Goal: Transaction & Acquisition: Purchase product/service

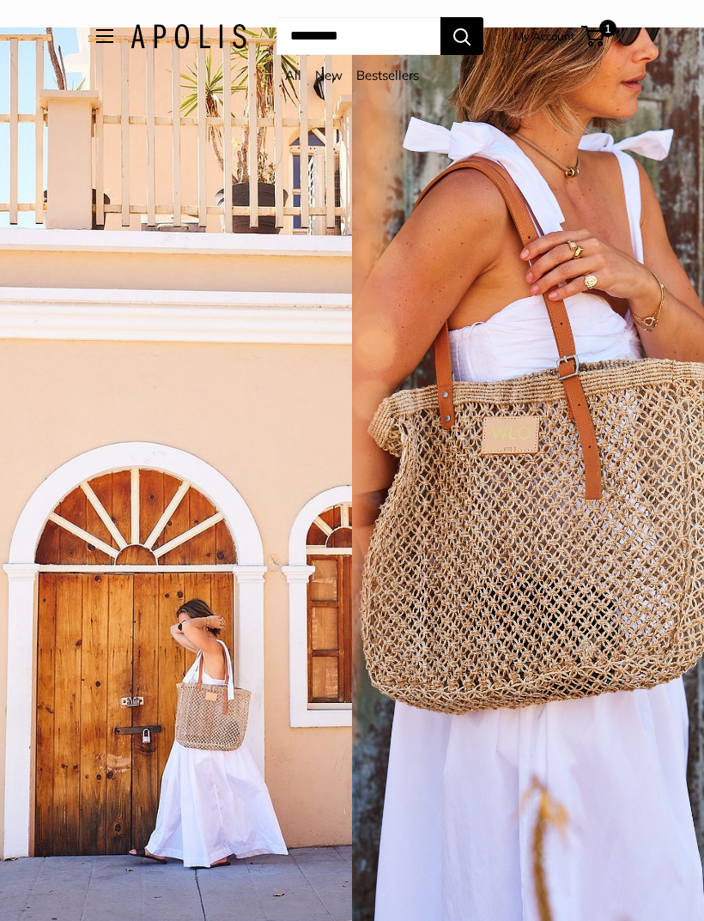
click at [363, 53] on input "Search..." at bounding box center [358, 36] width 164 height 38
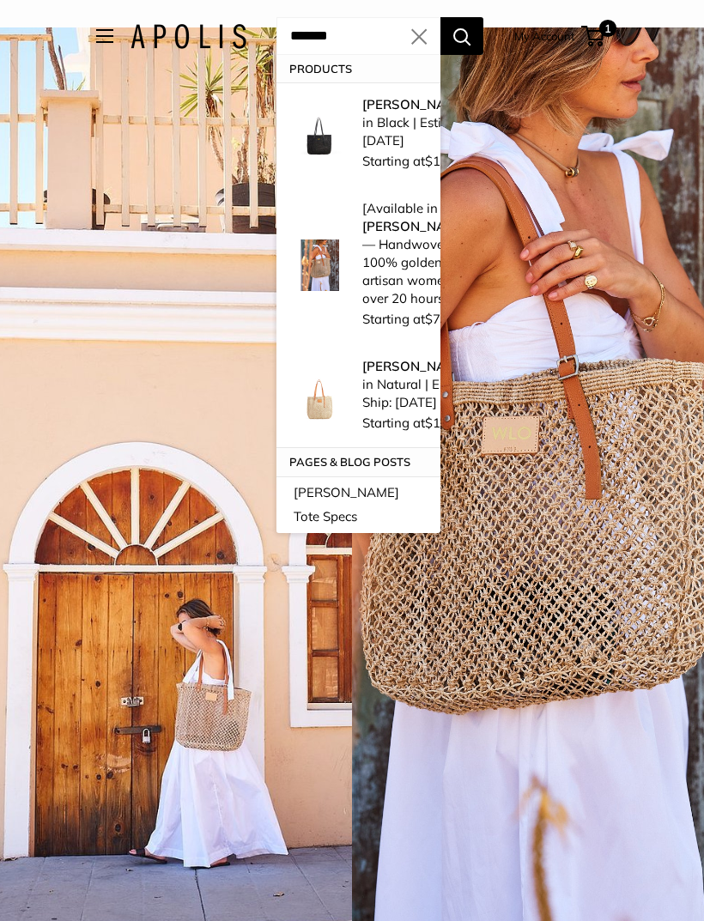
type input "*******"
click at [378, 411] on p "[PERSON_NAME] Woven in Natural | Estimated Ship: [DATE]" at bounding box center [436, 384] width 149 height 54
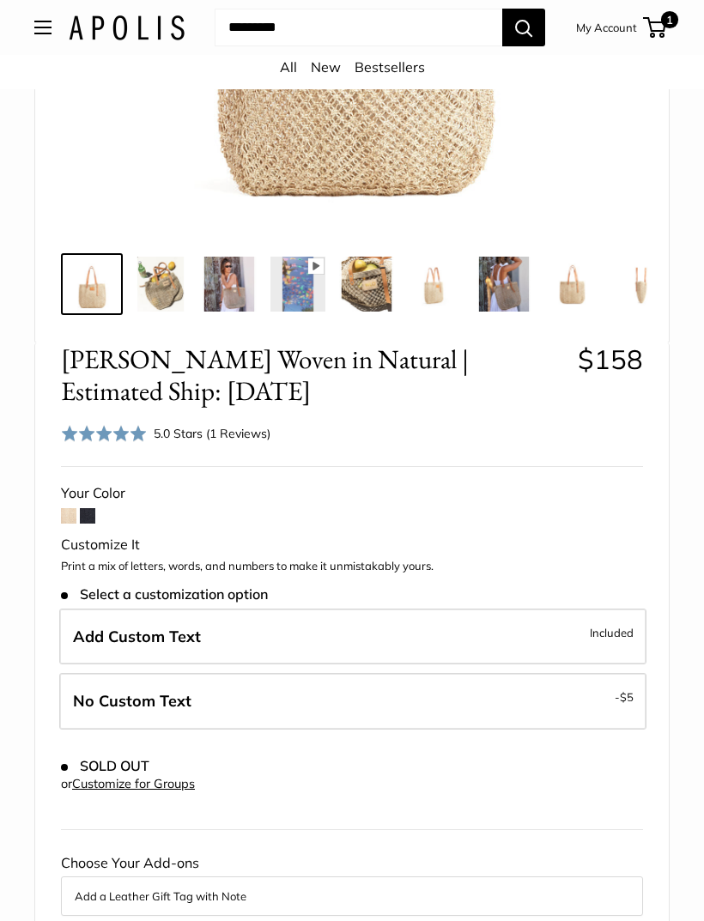
scroll to position [498, 0]
click at [70, 518] on span at bounding box center [68, 516] width 15 height 15
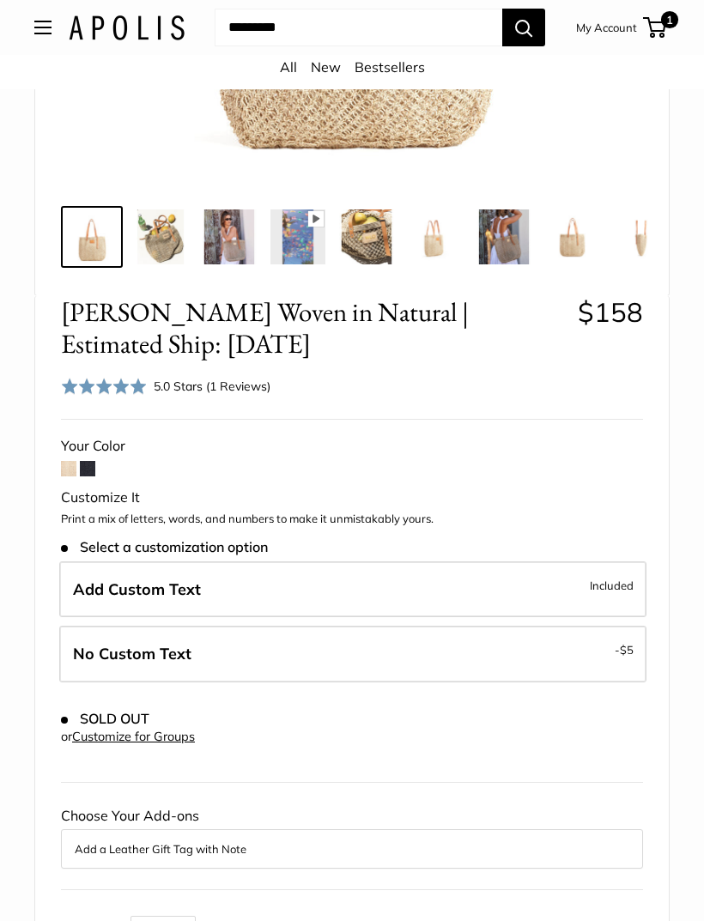
scroll to position [545, 0]
